Goal: Task Accomplishment & Management: Use online tool/utility

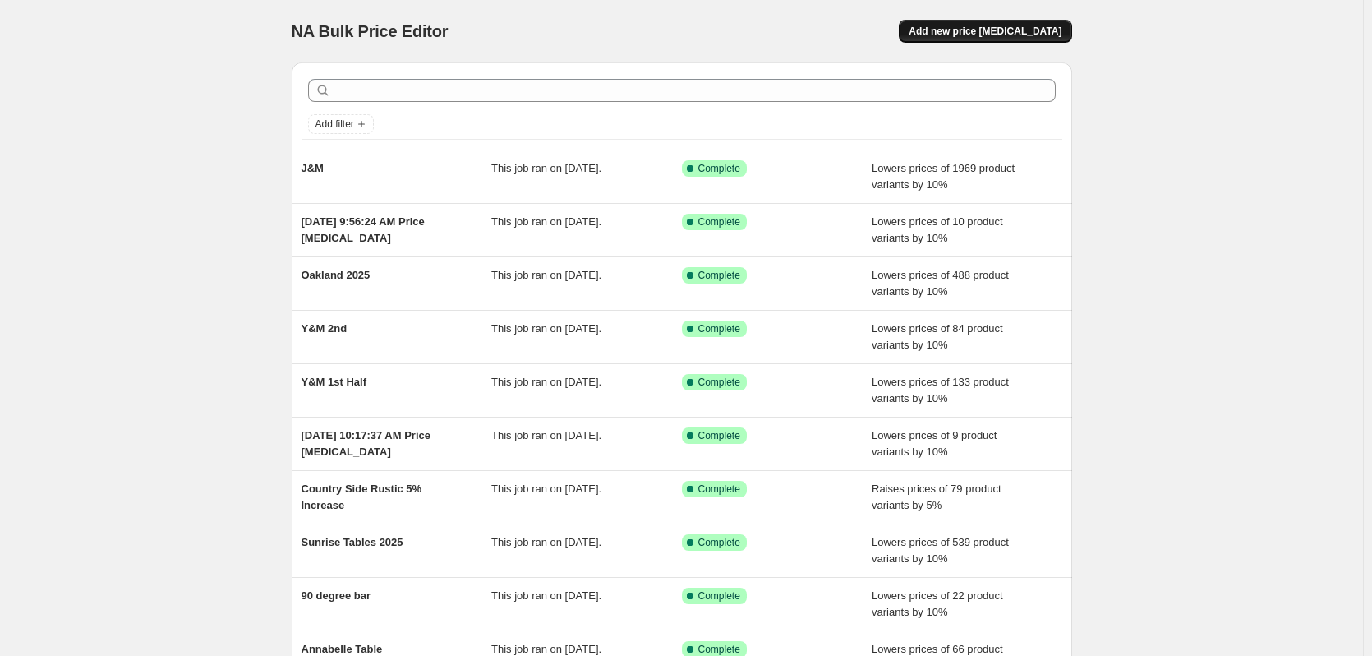
click at [984, 38] on button "Add new price [MEDICAL_DATA]" at bounding box center [985, 31] width 173 height 23
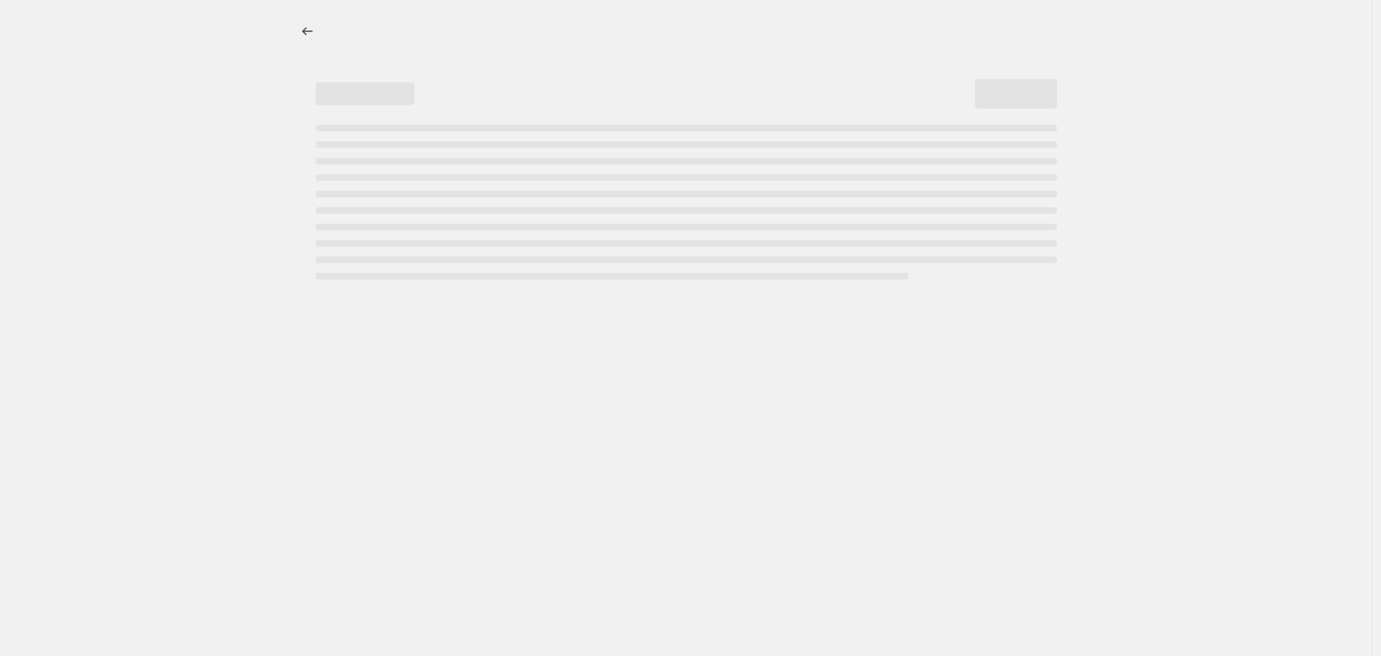
select select "percentage"
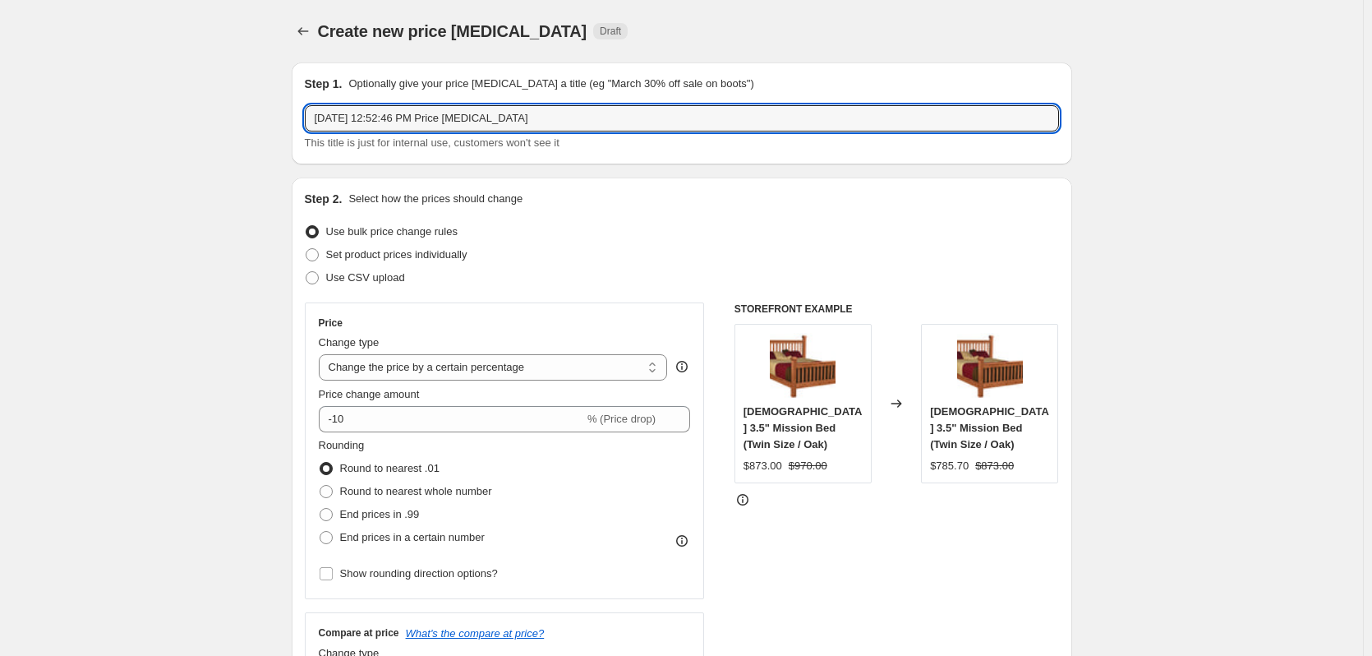
drag, startPoint x: 540, startPoint y: 118, endPoint x: 238, endPoint y: 118, distance: 301.6
type input "5 Star - [DATE]"
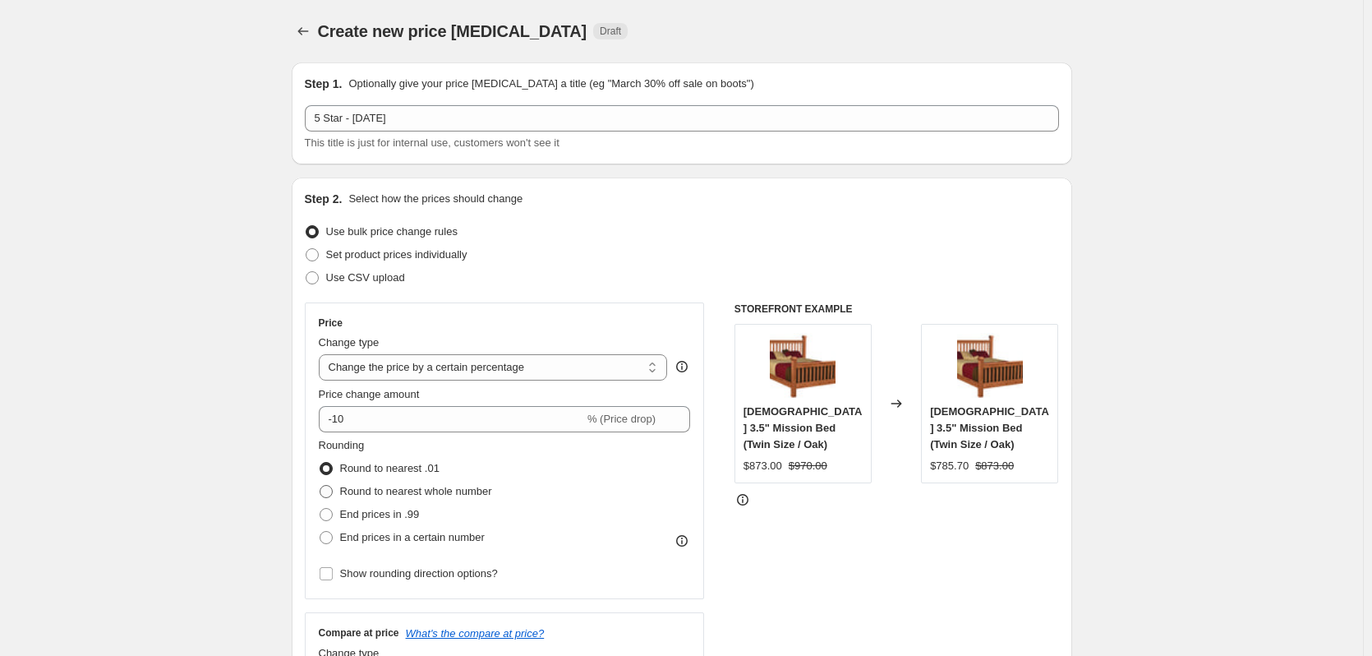
click at [446, 495] on span "Round to nearest whole number" at bounding box center [416, 491] width 152 height 12
click at [321, 486] on input "Round to nearest whole number" at bounding box center [320, 485] width 1 height 1
radio input "true"
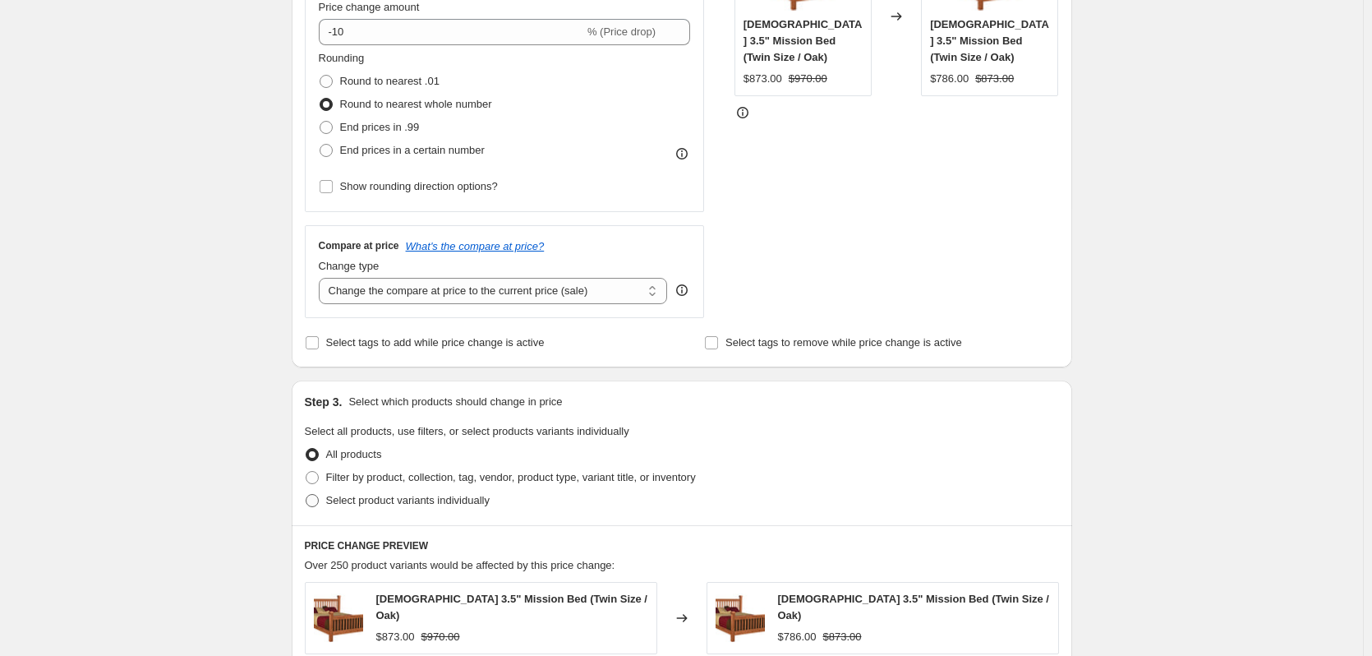
scroll to position [411, 0]
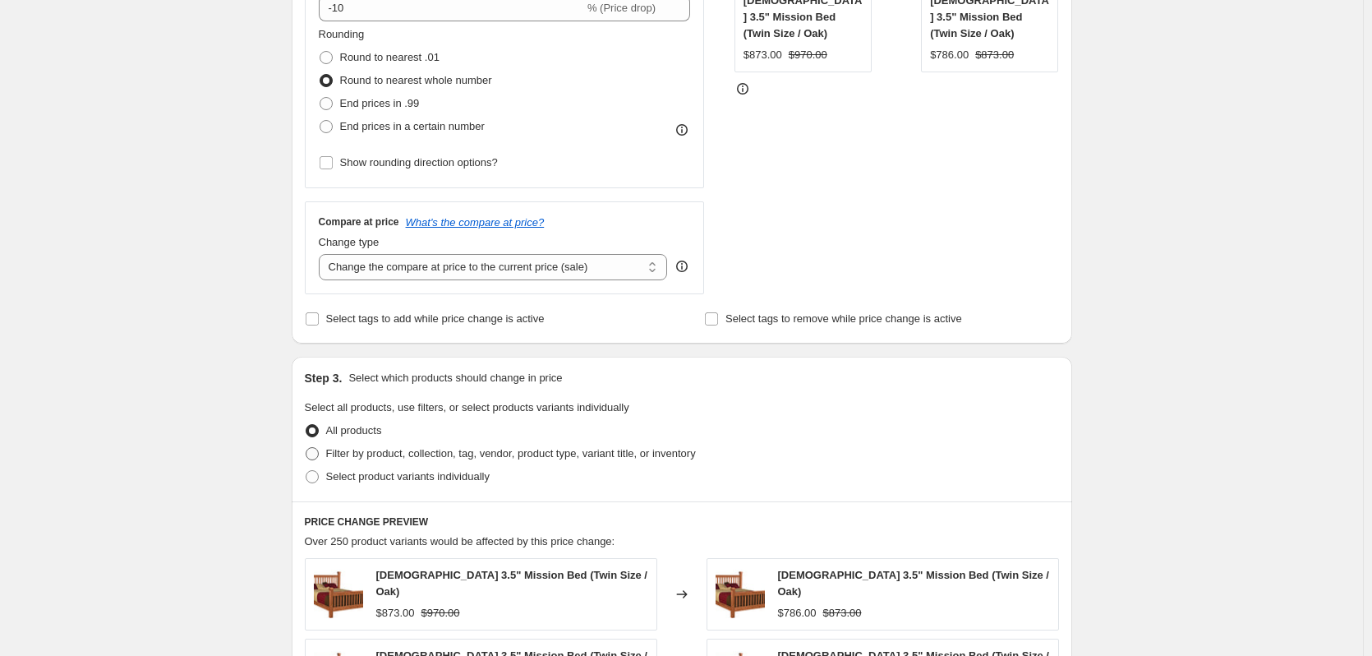
click at [490, 459] on span "Filter by product, collection, tag, vendor, product type, variant title, or inv…" at bounding box center [511, 453] width 370 height 12
click at [307, 448] on input "Filter by product, collection, tag, vendor, product type, variant title, or inv…" at bounding box center [306, 447] width 1 height 1
radio input "true"
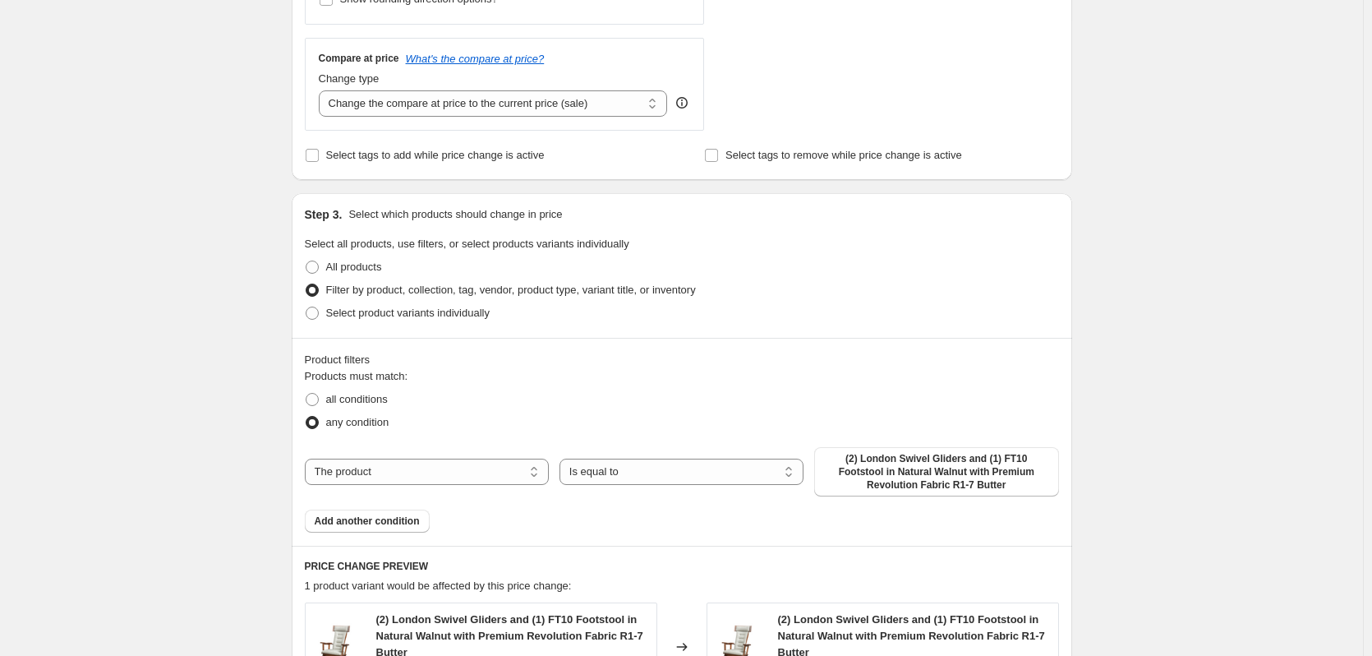
scroll to position [575, 0]
click at [487, 482] on select "The product The product's collection The product's tag The product's vendor The…" at bounding box center [427, 471] width 244 height 26
select select "collection"
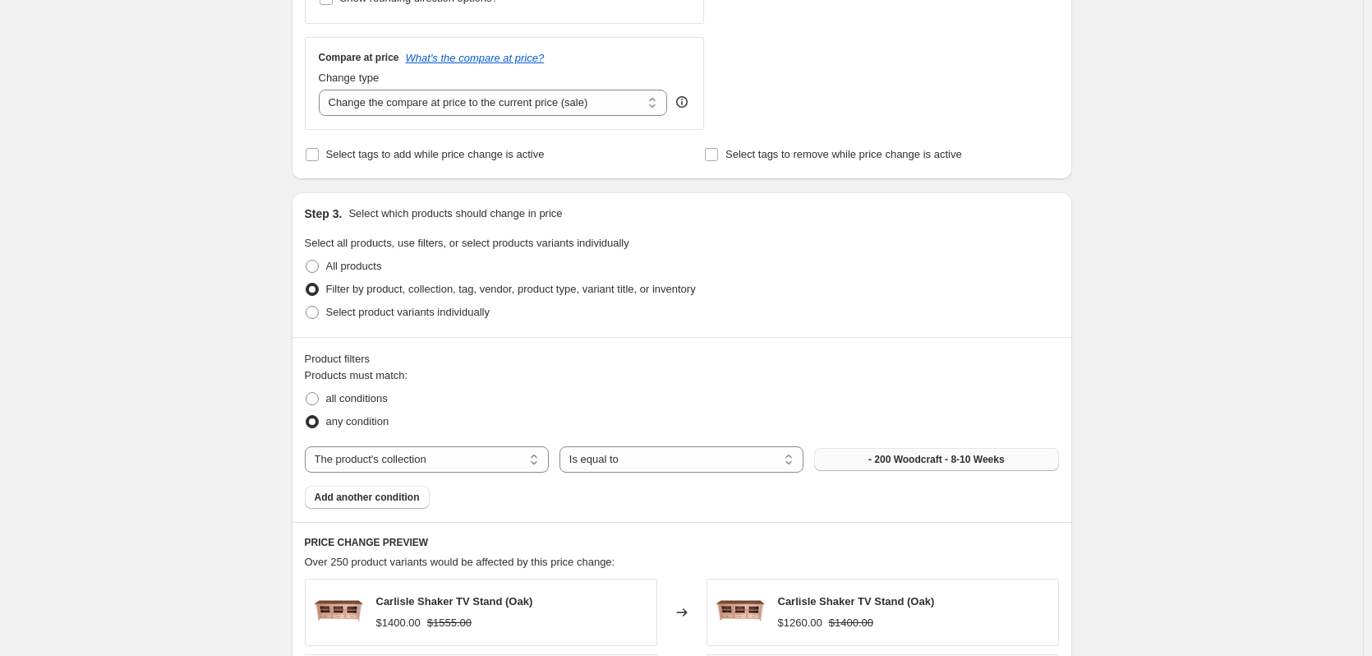
click at [902, 459] on span "- 200 Woodcraft - 8-10 Weeks" at bounding box center [937, 459] width 136 height 13
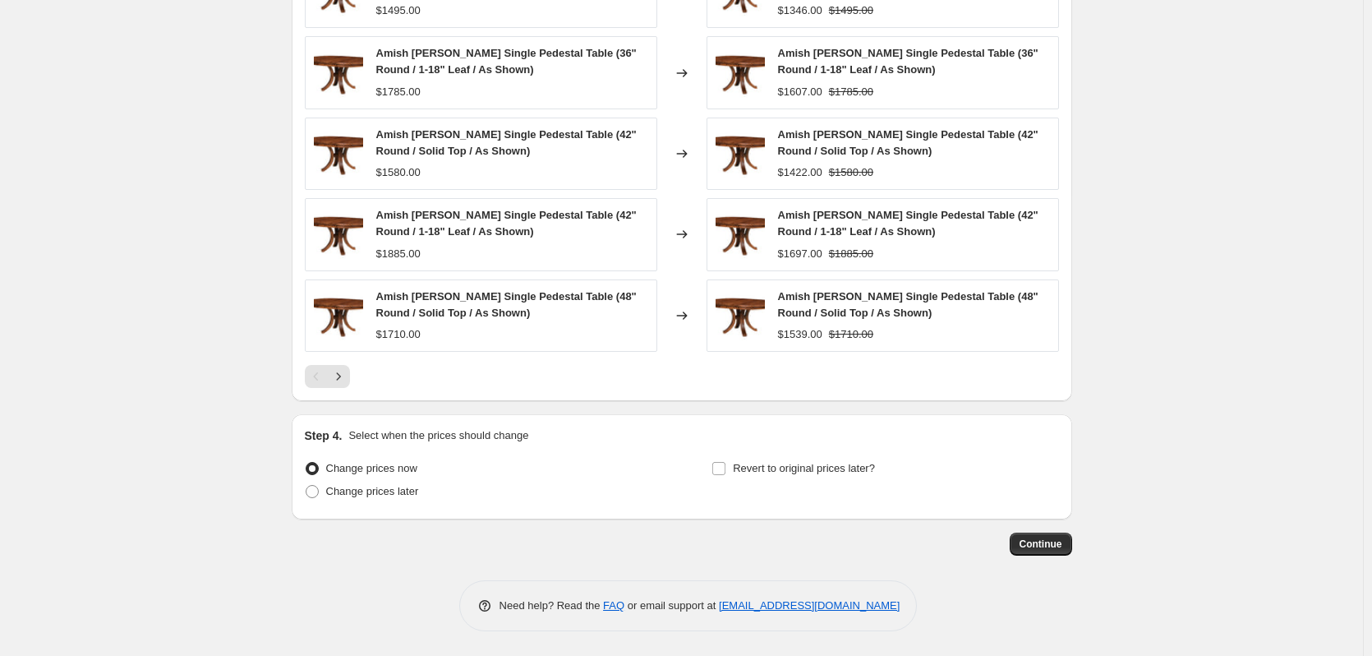
scroll to position [1117, 0]
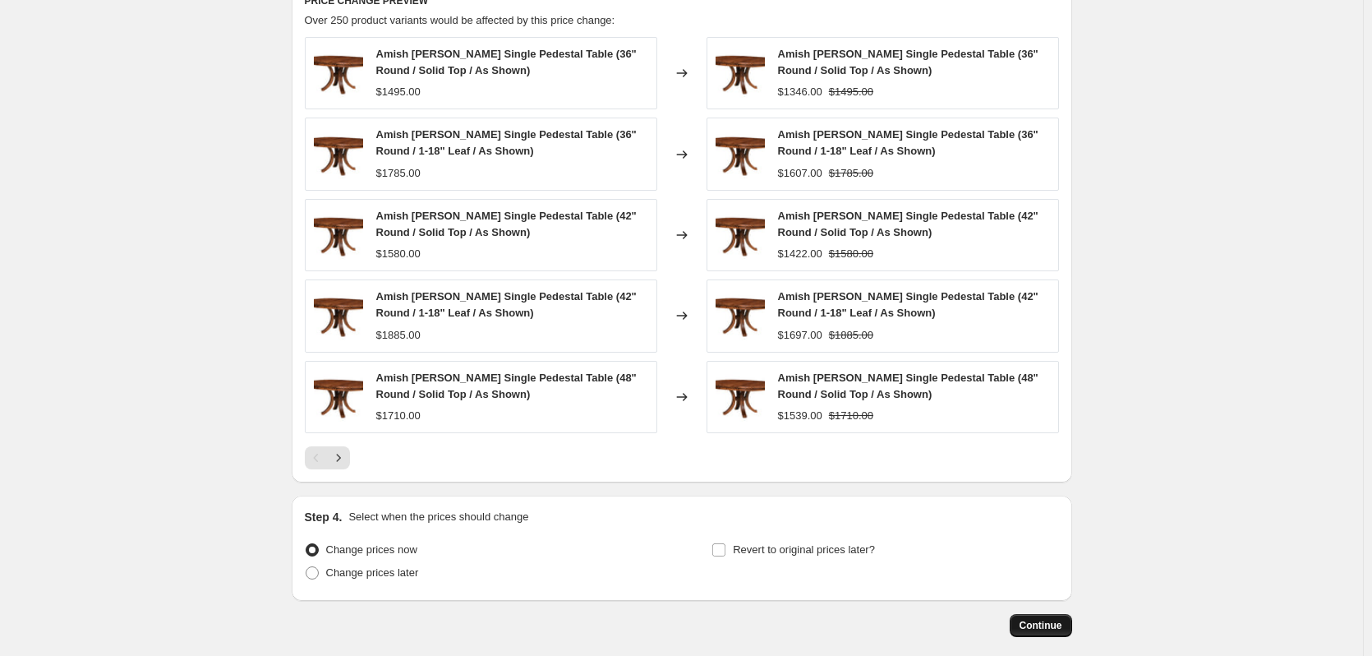
click at [1033, 627] on span "Continue" at bounding box center [1041, 625] width 43 height 13
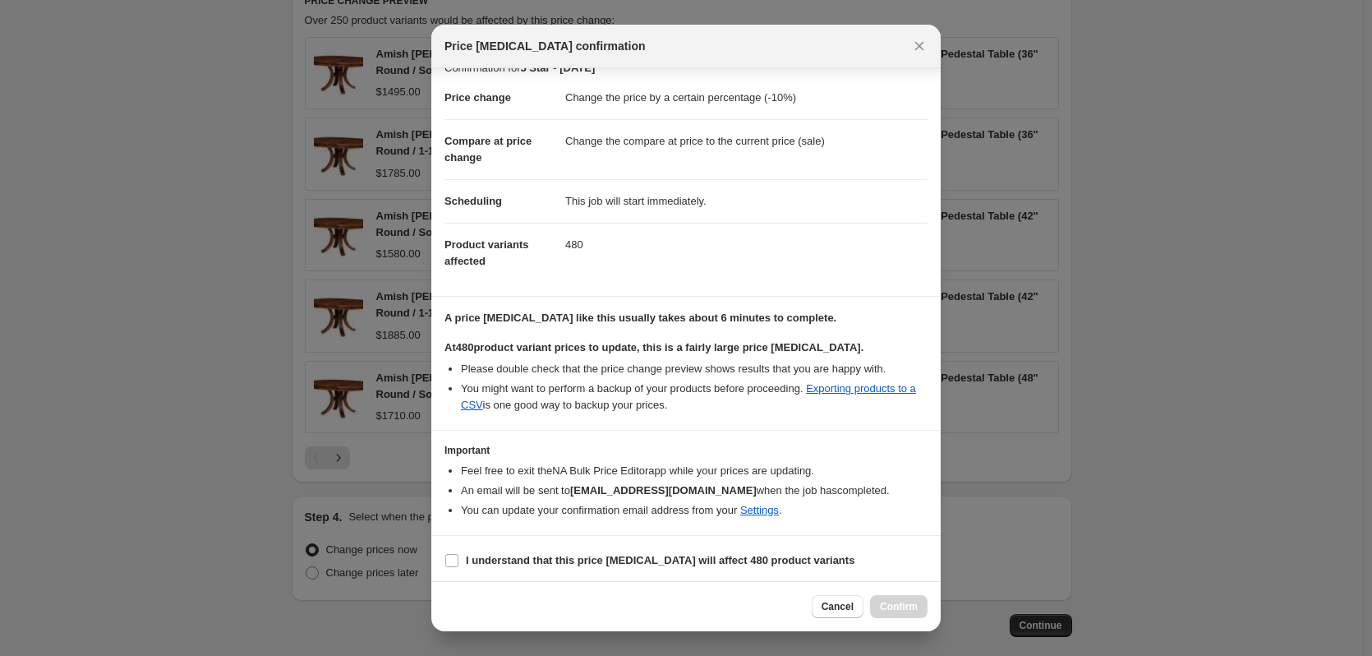
scroll to position [25, 0]
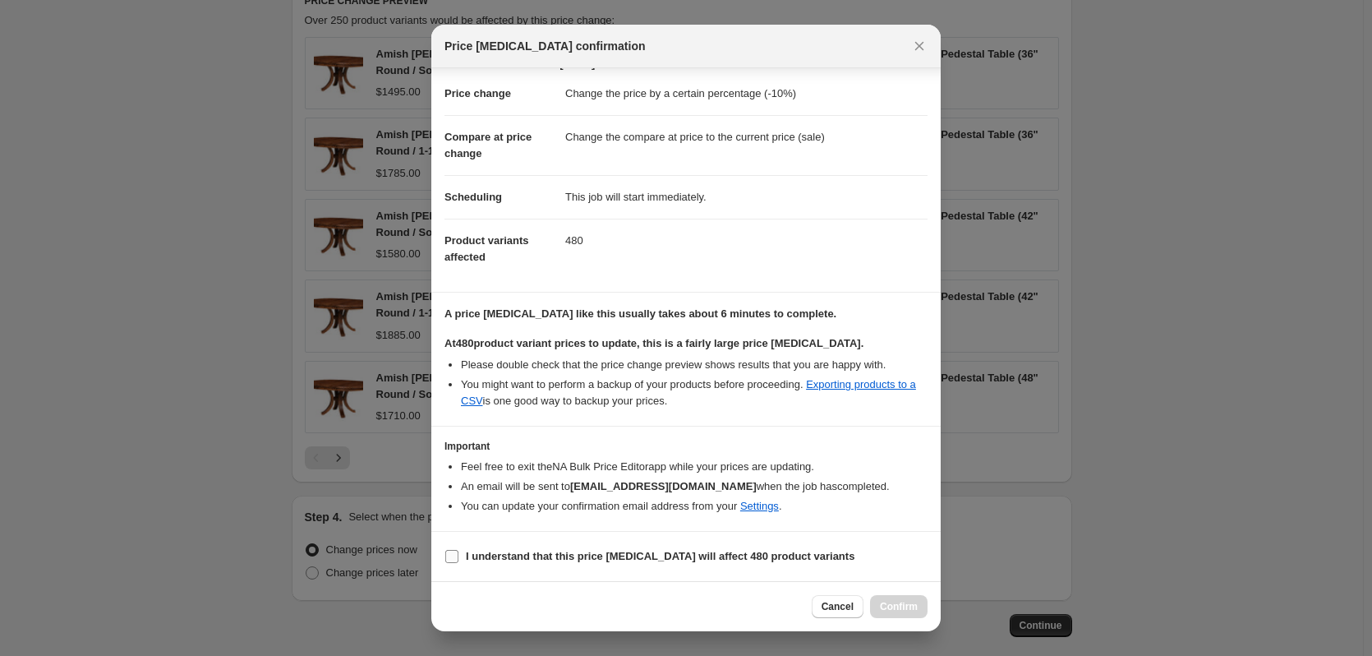
click at [697, 554] on b "I understand that this price [MEDICAL_DATA] will affect 480 product variants" at bounding box center [660, 556] width 389 height 12
click at [459, 554] on input "I understand that this price [MEDICAL_DATA] will affect 480 product variants" at bounding box center [451, 556] width 13 height 13
checkbox input "true"
click at [890, 605] on span "Confirm" at bounding box center [899, 606] width 38 height 13
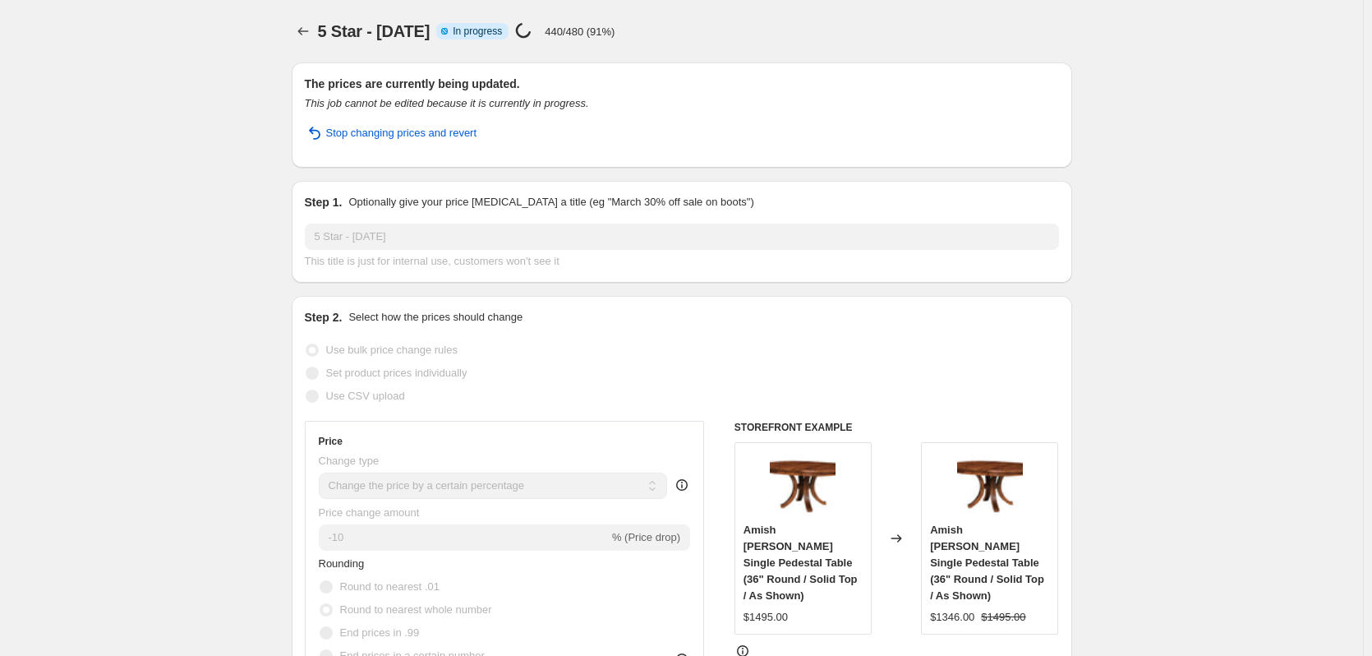
select select "percentage"
select select "collection"
